Goal: Register for event/course

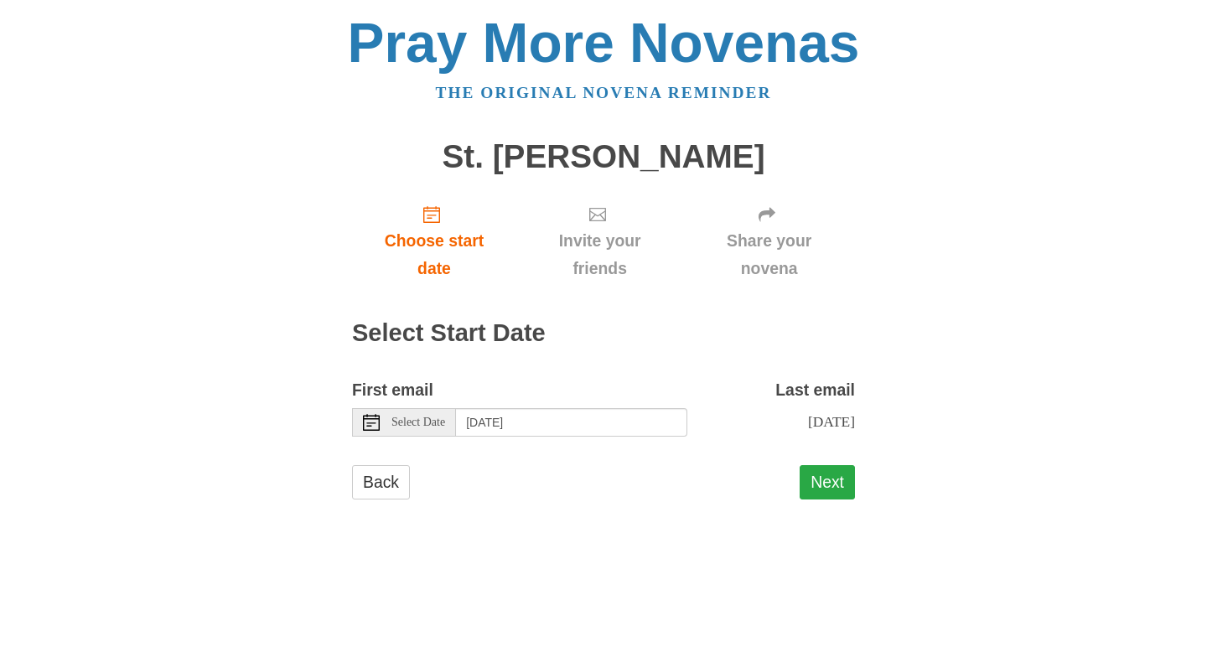
click at [832, 480] on button "Next" at bounding box center [827, 482] width 55 height 34
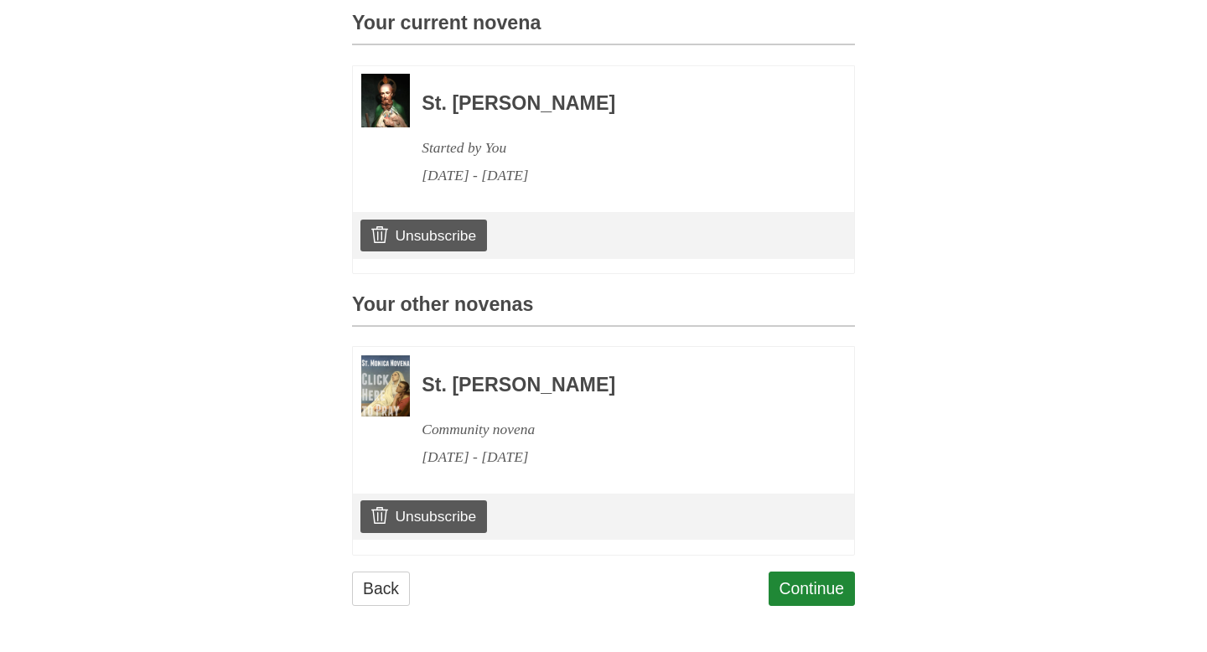
scroll to position [458, 0]
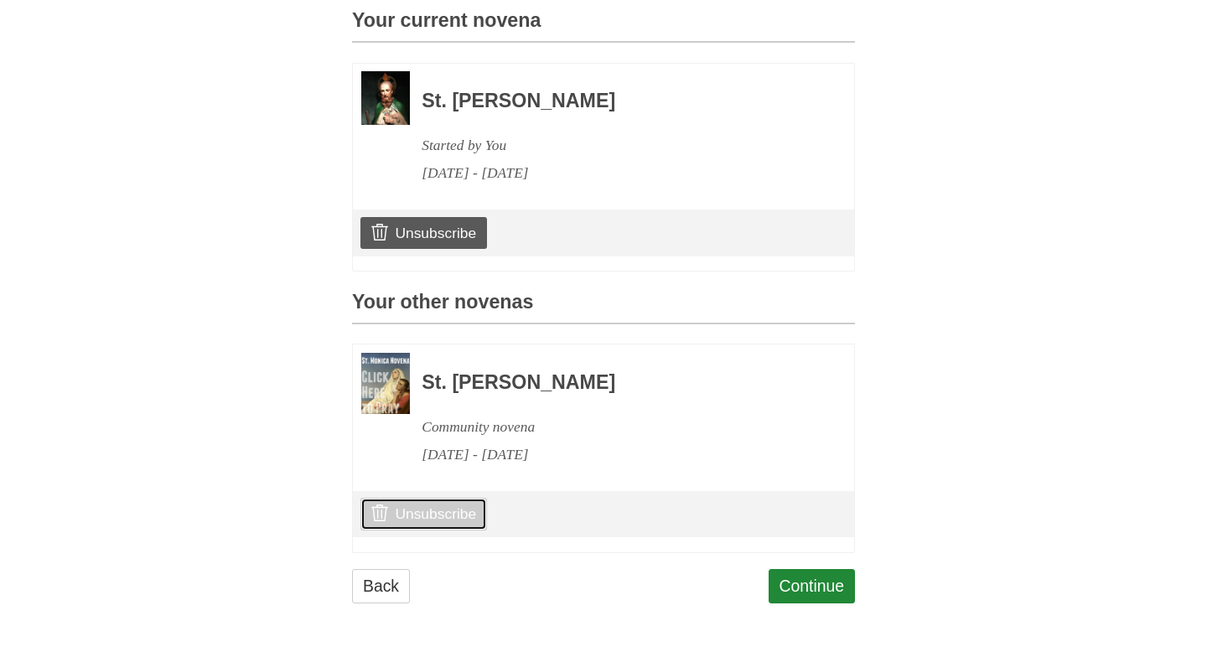
click at [427, 509] on link "Unsubscribe" at bounding box center [424, 514] width 127 height 32
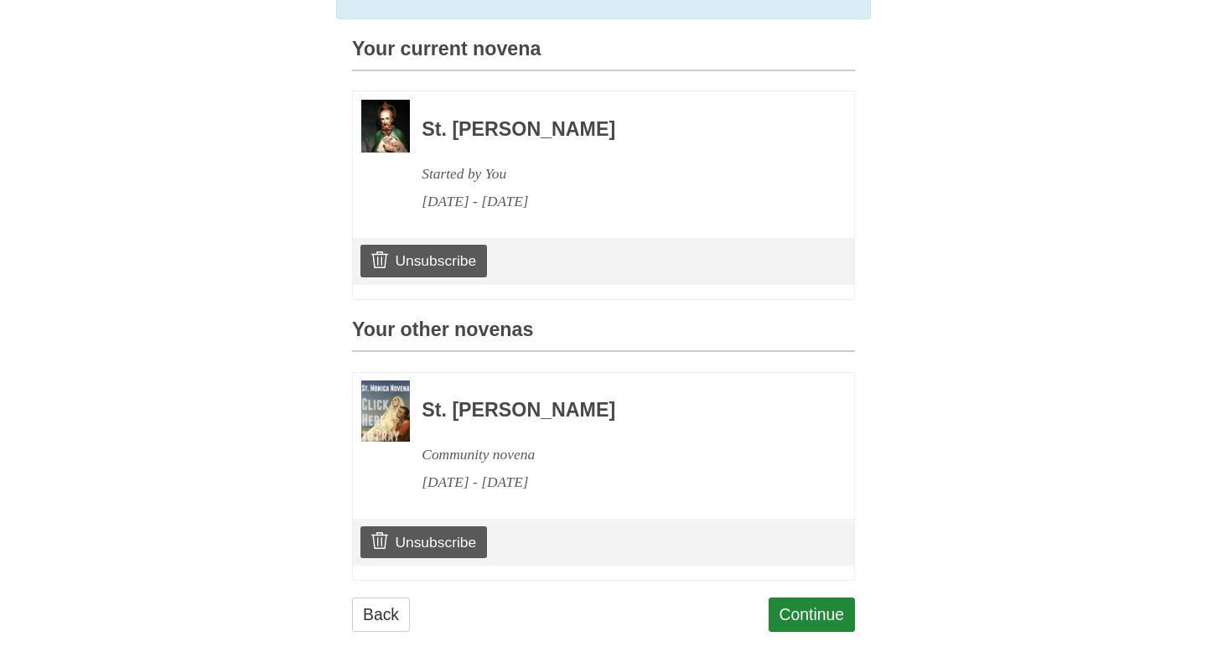
scroll to position [537, 0]
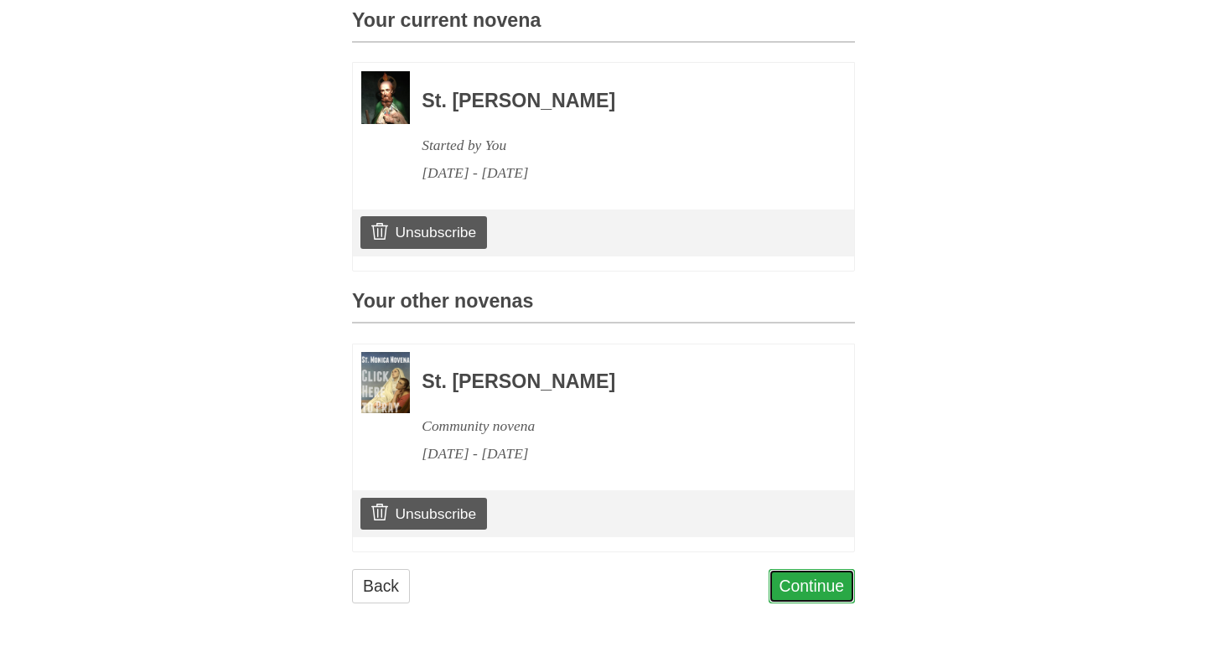
click at [812, 586] on link "Continue" at bounding box center [812, 586] width 87 height 34
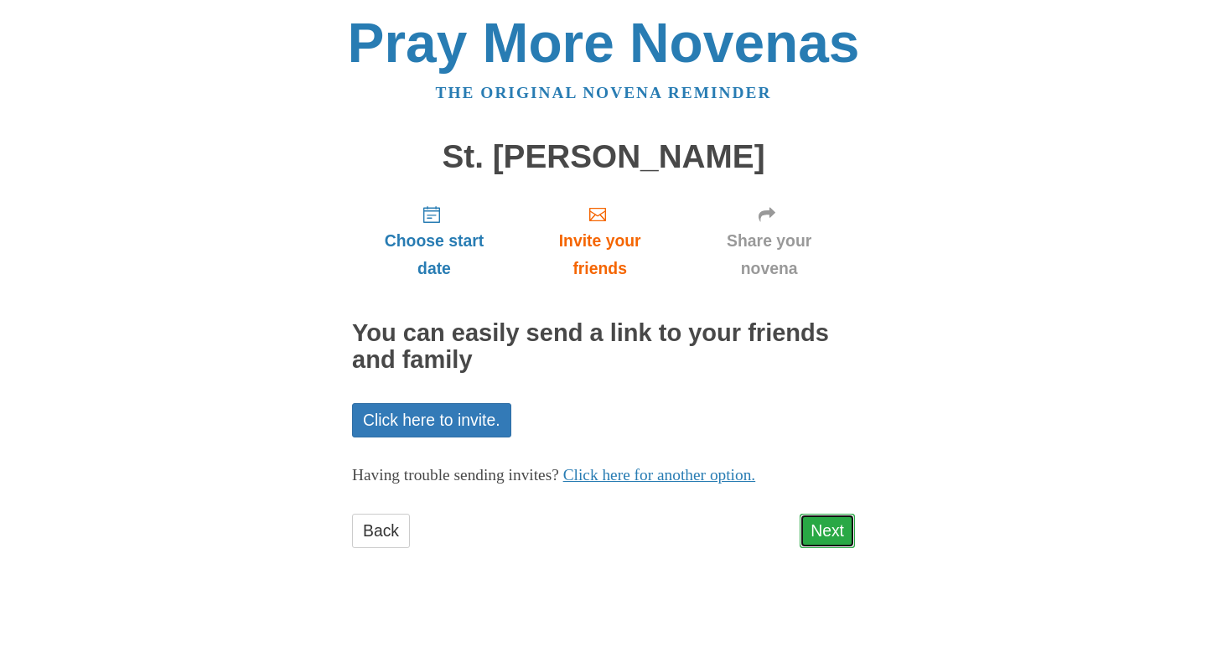
click at [833, 534] on link "Next" at bounding box center [827, 531] width 55 height 34
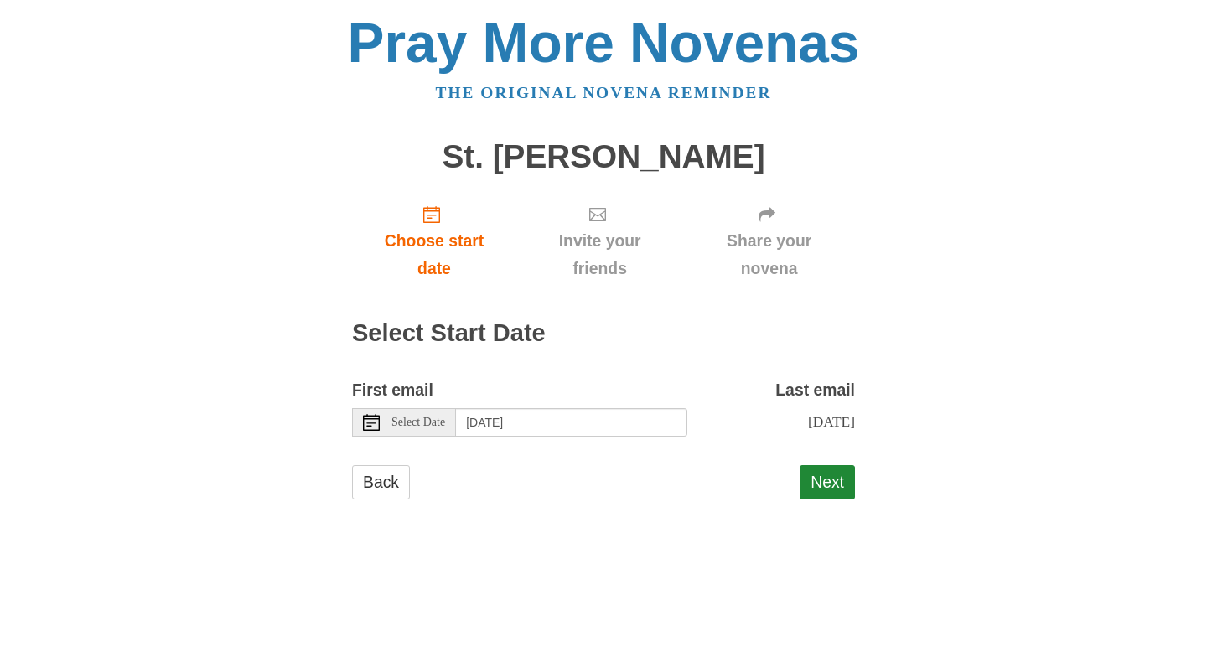
click at [435, 425] on span "Select Date" at bounding box center [419, 423] width 54 height 12
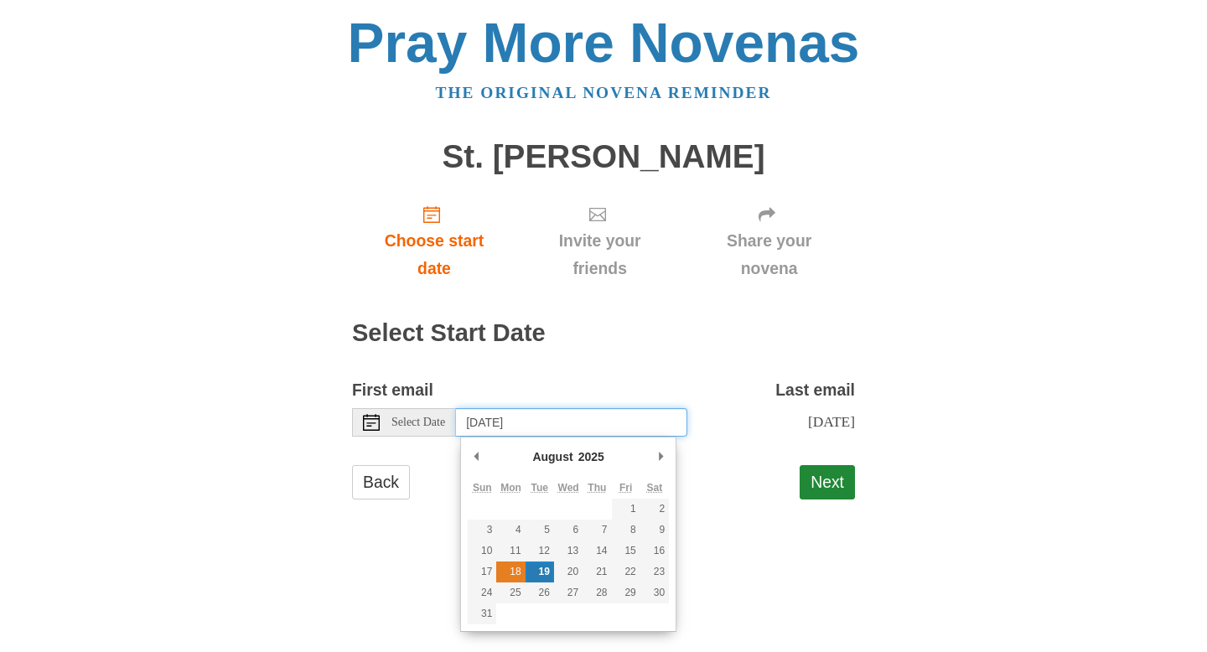
type input "Monday, August 18th"
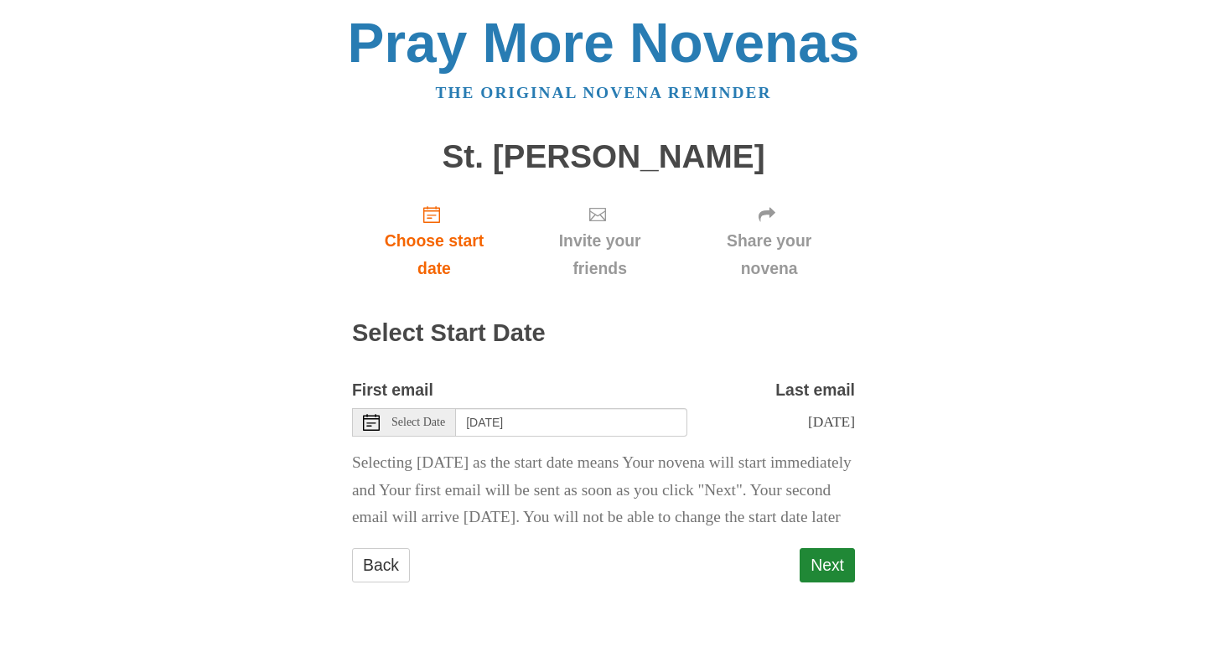
scroll to position [7, 0]
click at [827, 583] on button "Next" at bounding box center [827, 565] width 55 height 34
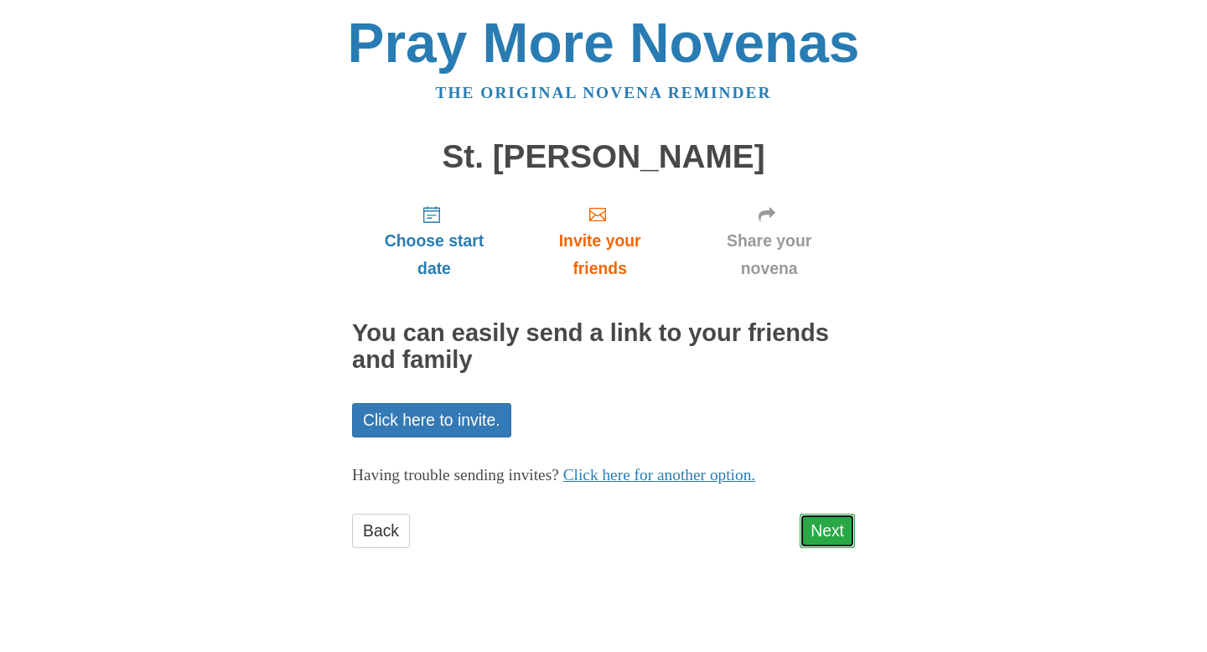
click at [833, 537] on link "Next" at bounding box center [827, 531] width 55 height 34
